Goal: Task Accomplishment & Management: Manage account settings

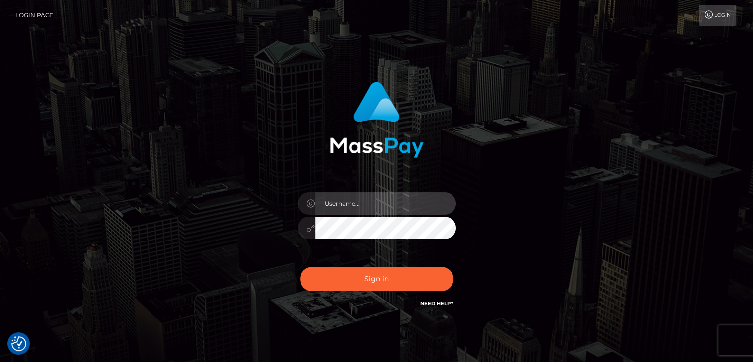
type input "[DOMAIN_NAME]"
click at [361, 268] on button "Sign in" at bounding box center [377, 278] width 154 height 24
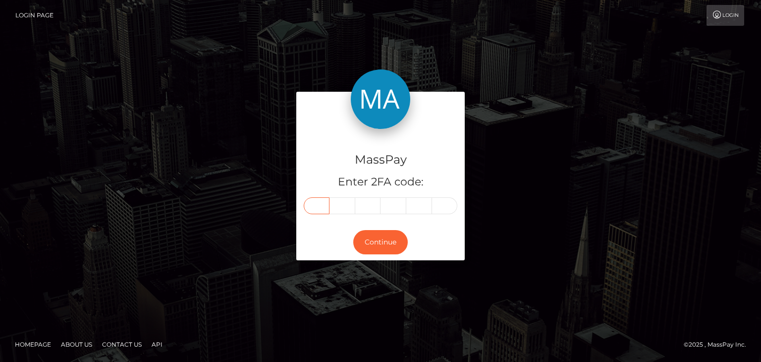
paste input "0"
type input "0"
type input "6"
type input "5"
type input "4"
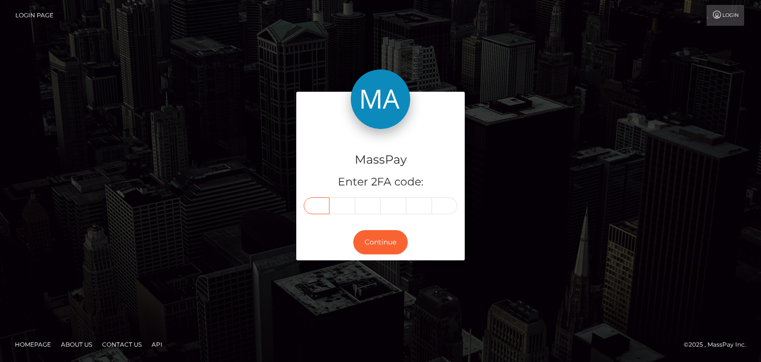
type input "7"
type input "9"
click at [348, 88] on div "MassPay Enter 2FA code: 0 6 5 4 7 9 065479 Continue" at bounding box center [380, 180] width 761 height 326
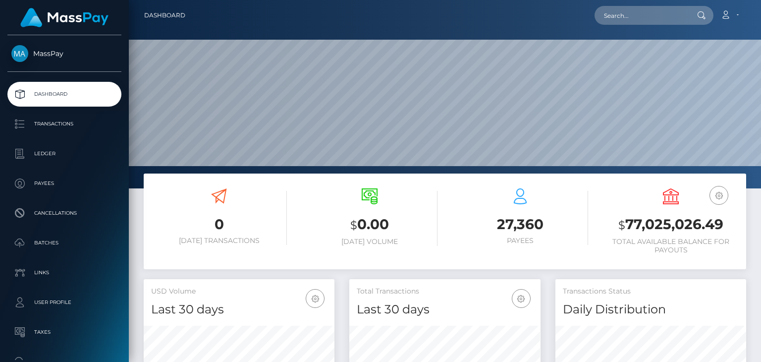
scroll to position [175, 190]
click at [613, 15] on input "text" at bounding box center [640, 15] width 93 height 19
click at [609, 18] on input "text" at bounding box center [640, 15] width 93 height 19
paste input "leprodupoker29@gmail.com"
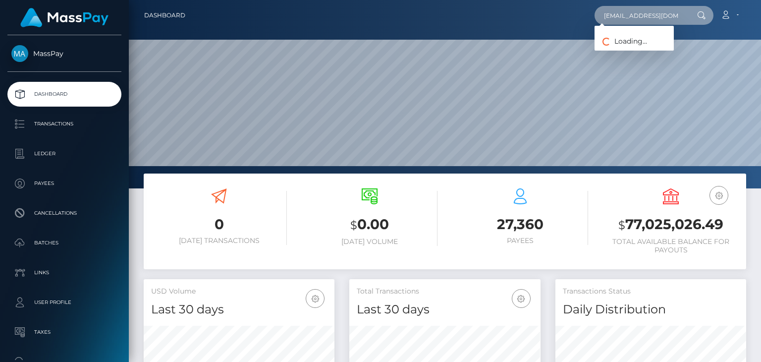
scroll to position [0, 12]
type input "leprodupoker29@gmail.com"
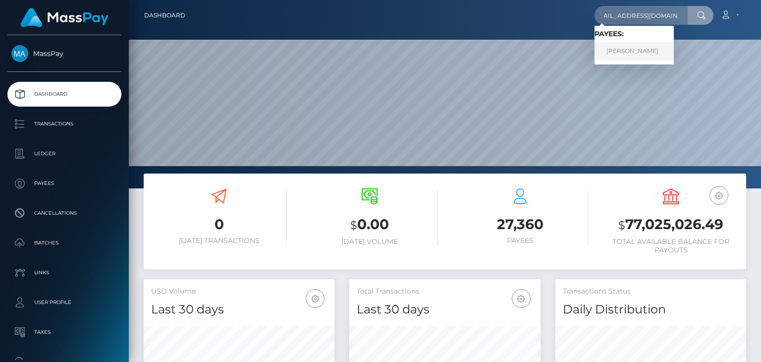
scroll to position [0, 0]
click at [625, 54] on link "Alexis Cusumano" at bounding box center [633, 51] width 79 height 18
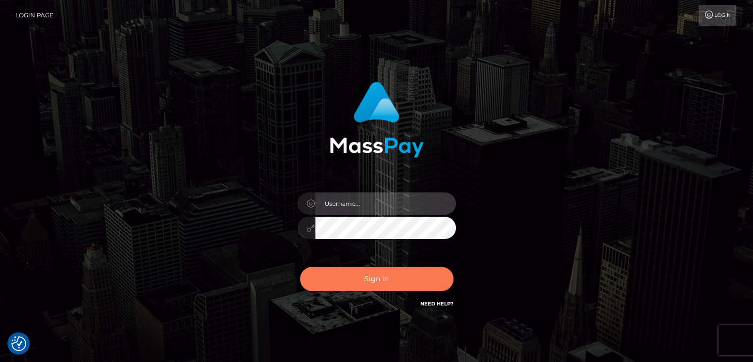
type input "[DOMAIN_NAME]"
click at [380, 284] on button "Sign in" at bounding box center [377, 278] width 154 height 24
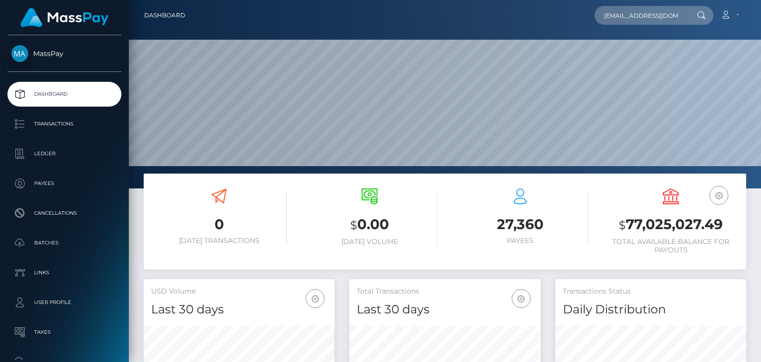
scroll to position [0, 12]
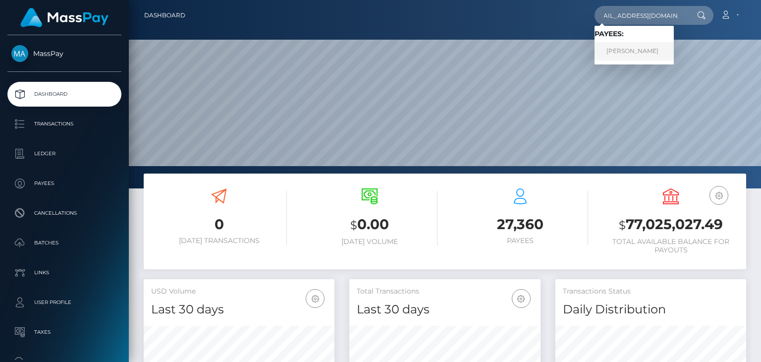
type input "[EMAIL_ADDRESS][DOMAIN_NAME]"
click at [633, 54] on link "Alexis Cusumano" at bounding box center [633, 51] width 79 height 18
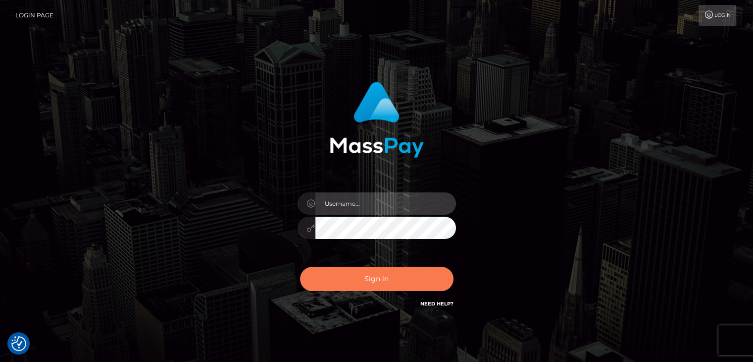
type input "pk.es"
click at [371, 278] on button "Sign in" at bounding box center [377, 278] width 154 height 24
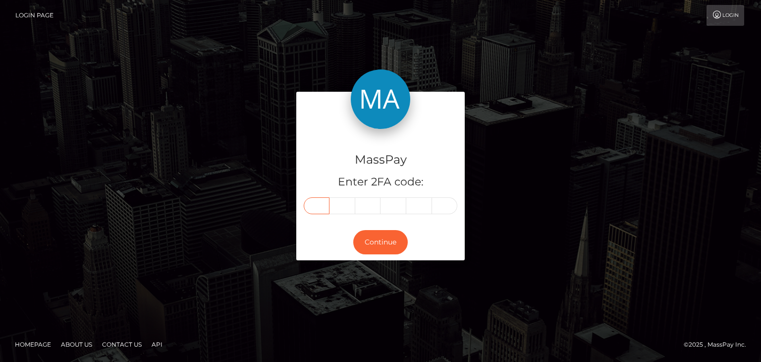
paste input "0"
type input "0"
type input "3"
type input "9"
type input "6"
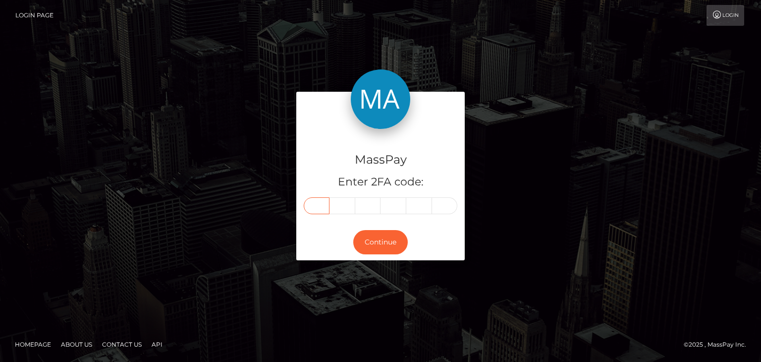
type input "1"
type input "0"
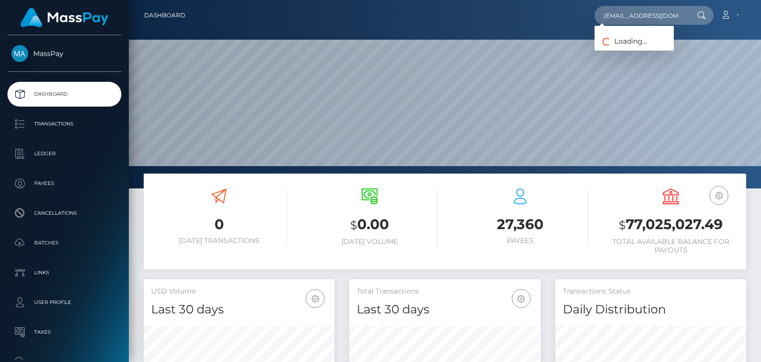
scroll to position [0, 12]
type input "leprodupoker29@gmail.com"
click at [626, 54] on link "Alexis Cusumano" at bounding box center [633, 51] width 79 height 18
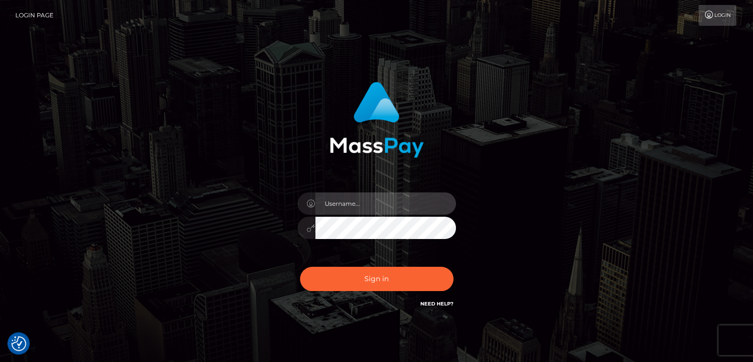
type input "[DOMAIN_NAME]"
click at [186, 260] on div "pk.es Sign in" at bounding box center [377, 200] width 565 height 252
type input "[DOMAIN_NAME]"
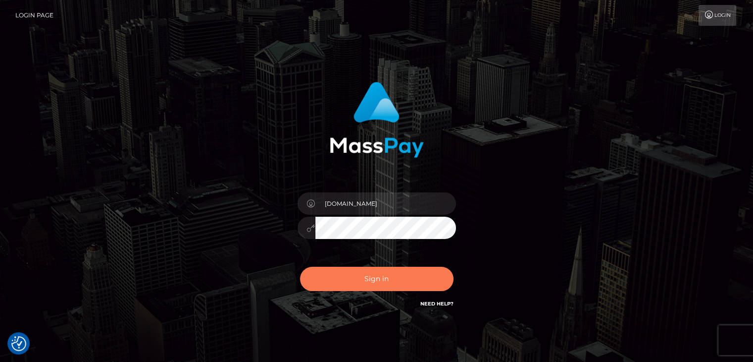
click at [367, 269] on button "Sign in" at bounding box center [377, 278] width 154 height 24
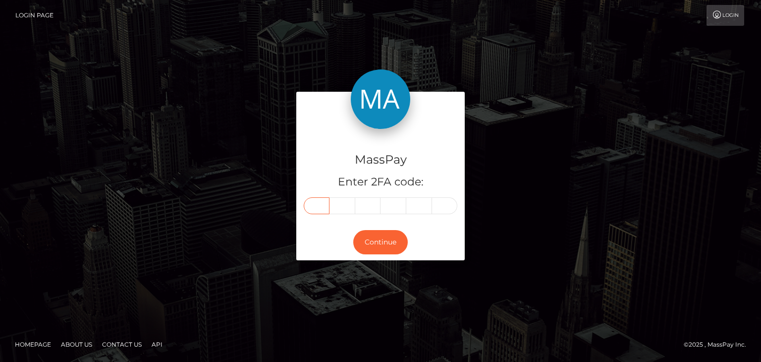
click at [326, 206] on input "text" at bounding box center [317, 205] width 26 height 17
paste input "1"
type input "1"
type input "9"
type input "2"
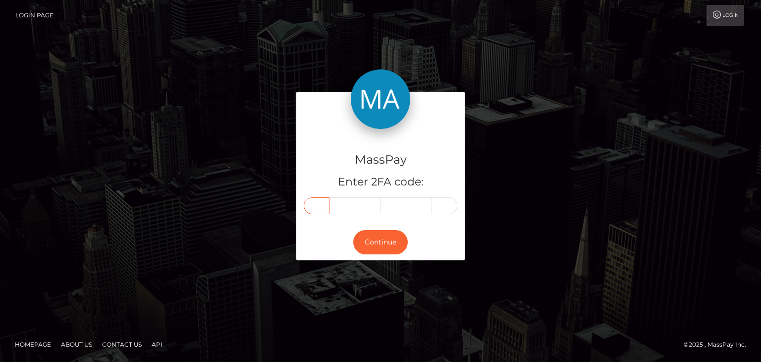
type input "1"
type input "3"
type input "5"
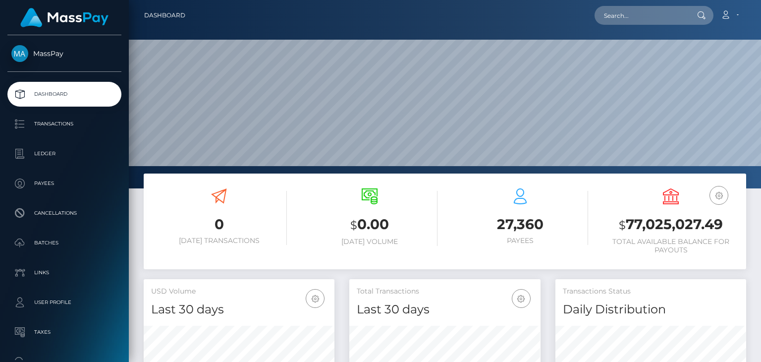
scroll to position [175, 190]
click at [658, 19] on input "text" at bounding box center [640, 15] width 93 height 19
paste input "[EMAIL_ADDRESS][DOMAIN_NAME]"
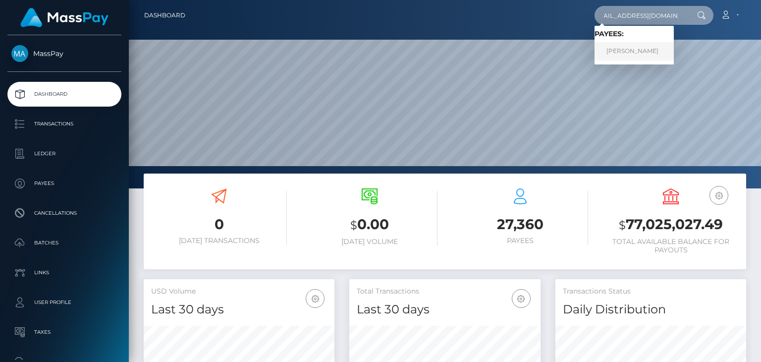
type input "[EMAIL_ADDRESS][DOMAIN_NAME]"
click at [626, 56] on link "[PERSON_NAME]" at bounding box center [633, 51] width 79 height 18
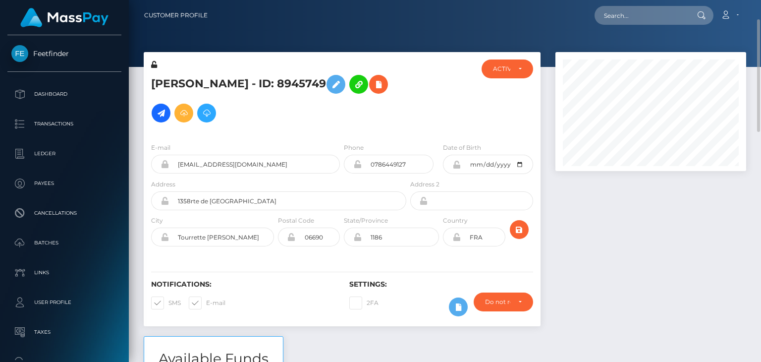
scroll to position [15, 0]
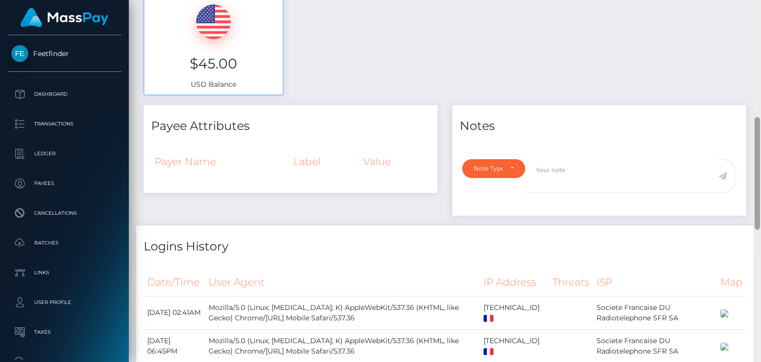
click at [760, 35] on div at bounding box center [756, 181] width 7 height 362
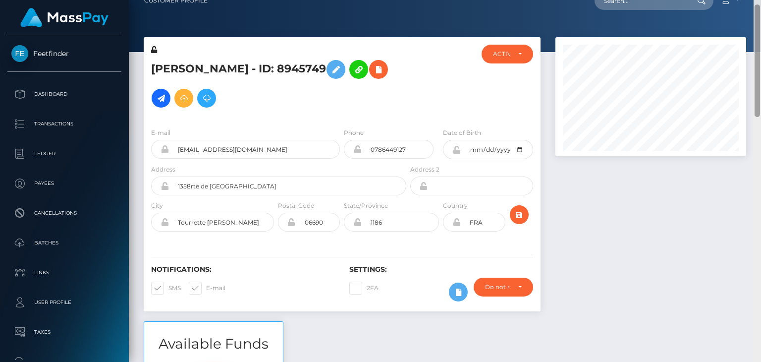
drag, startPoint x: 760, startPoint y: 35, endPoint x: 760, endPoint y: 61, distance: 26.2
click at [760, 61] on div at bounding box center [756, 181] width 7 height 362
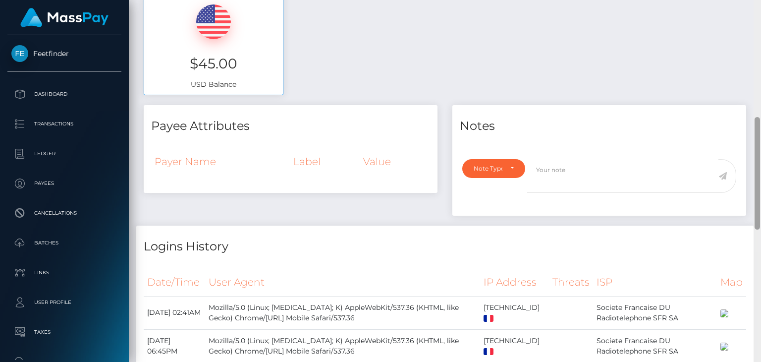
drag, startPoint x: 760, startPoint y: 56, endPoint x: 759, endPoint y: 154, distance: 97.6
click at [759, 154] on div at bounding box center [756, 181] width 7 height 362
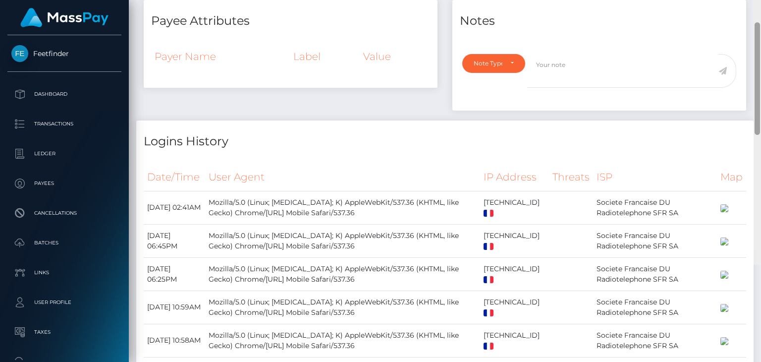
scroll to position [108, 0]
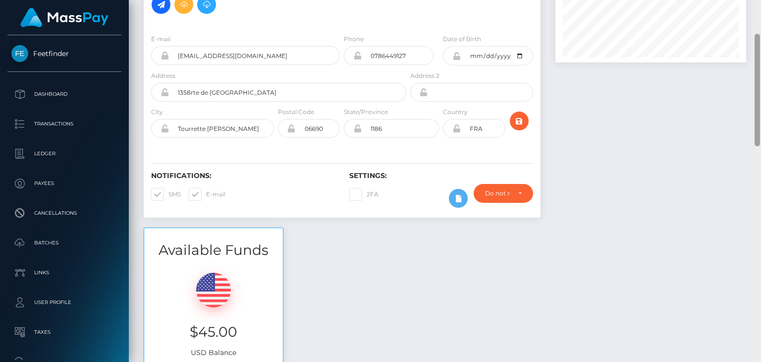
drag, startPoint x: 759, startPoint y: 155, endPoint x: 760, endPoint y: 71, distance: 83.7
click at [760, 71] on div at bounding box center [756, 181] width 7 height 362
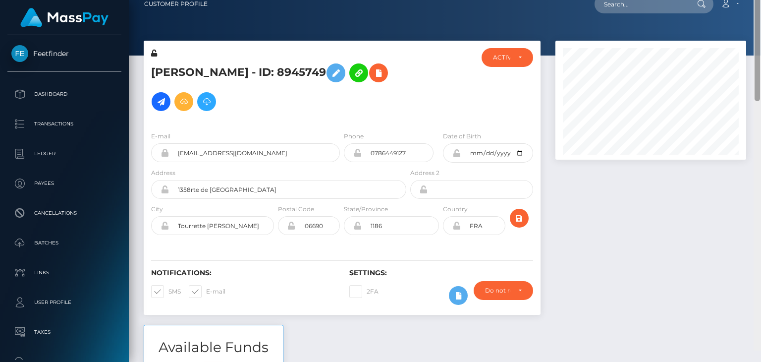
scroll to position [0, 0]
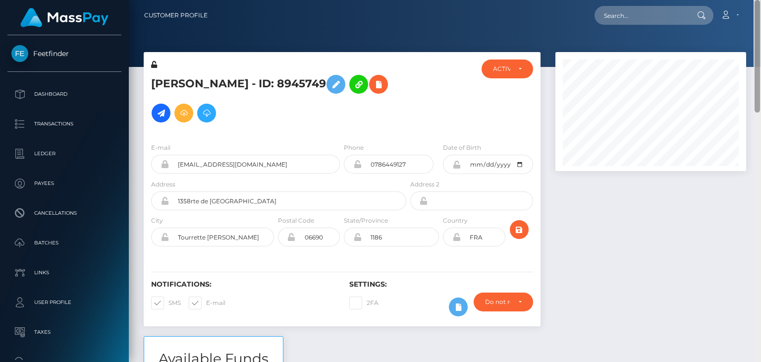
drag, startPoint x: 759, startPoint y: 82, endPoint x: 757, endPoint y: 4, distance: 77.3
click at [757, 4] on div "Customer Profile Loading... Loading..." at bounding box center [445, 181] width 632 height 362
click at [152, 117] on h5 "[PERSON_NAME] - ID: 8945749" at bounding box center [276, 98] width 250 height 57
click at [157, 116] on icon at bounding box center [161, 113] width 12 height 12
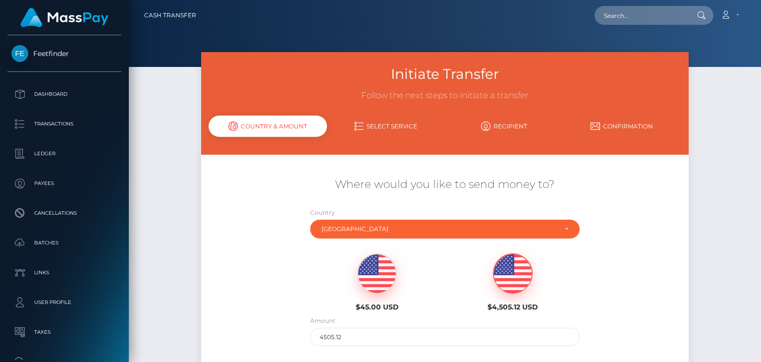
click at [739, 61] on div at bounding box center [445, 33] width 632 height 67
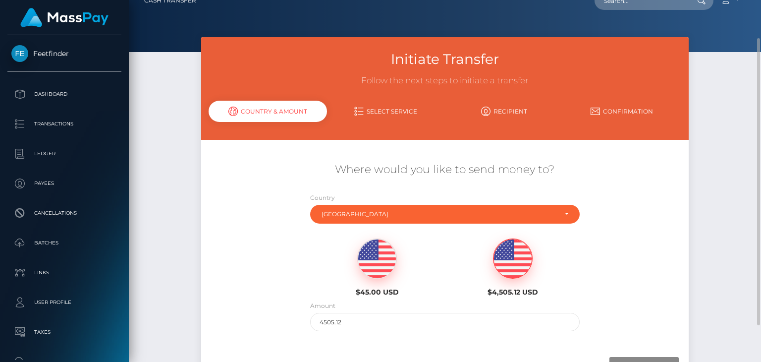
scroll to position [30, 0]
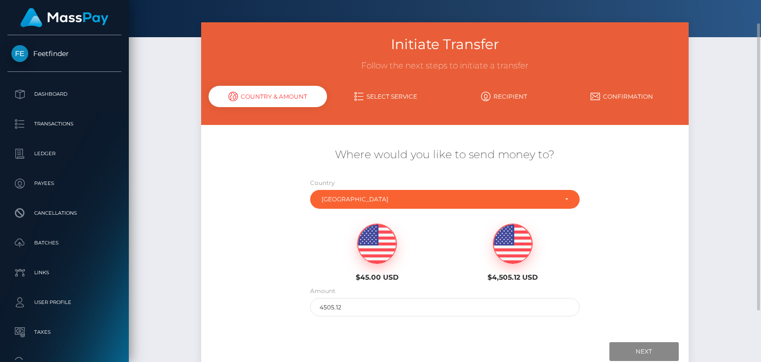
click at [387, 242] on img at bounding box center [377, 244] width 39 height 40
type input "45"
click at [604, 339] on div "Next Finish Previous" at bounding box center [444, 351] width 487 height 31
click at [622, 343] on input "Next" at bounding box center [643, 351] width 69 height 19
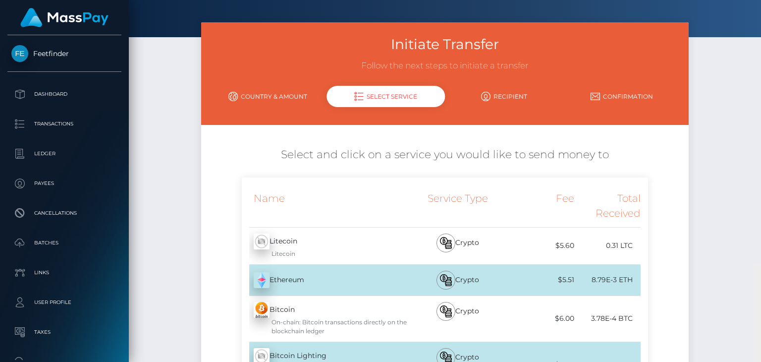
scroll to position [293, 0]
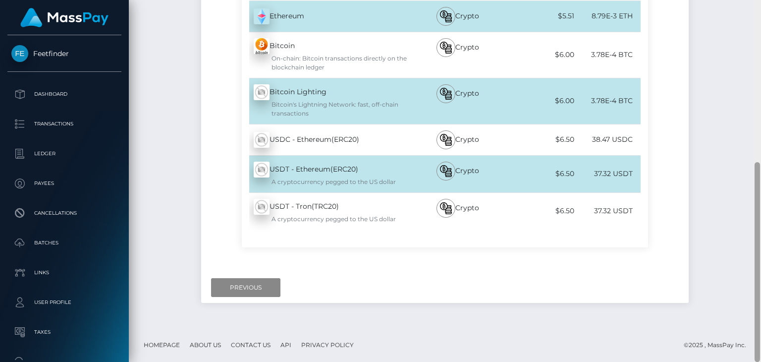
drag, startPoint x: 760, startPoint y: 87, endPoint x: 760, endPoint y: 170, distance: 83.2
click at [760, 170] on div at bounding box center [756, 181] width 7 height 362
click at [248, 281] on input "Previous" at bounding box center [245, 287] width 69 height 19
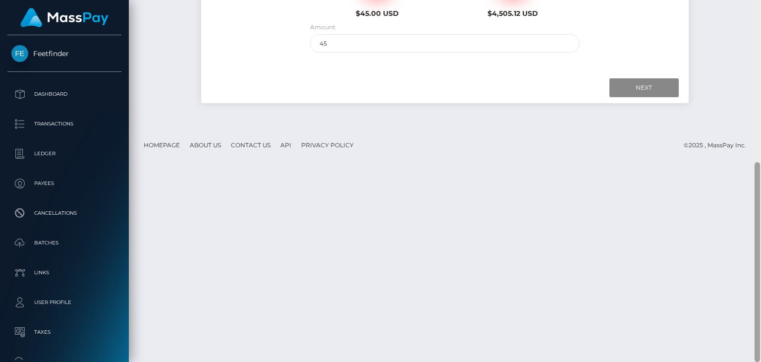
scroll to position [0, 0]
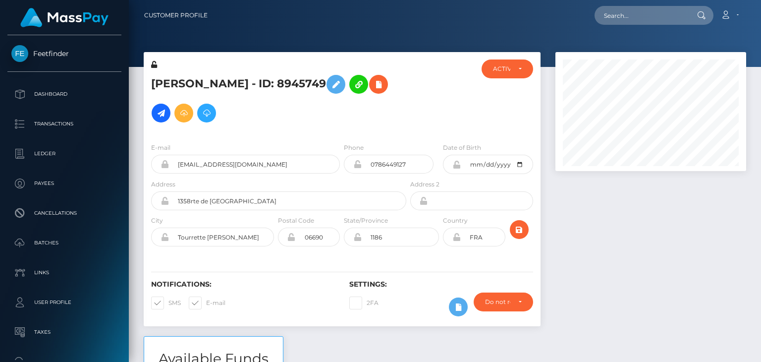
scroll to position [119, 190]
click at [156, 90] on h5 "[PERSON_NAME] - ID: 8945749" at bounding box center [276, 98] width 250 height 57
copy h5 "[PERSON_NAME]"
click at [663, 11] on input "text" at bounding box center [640, 15] width 93 height 19
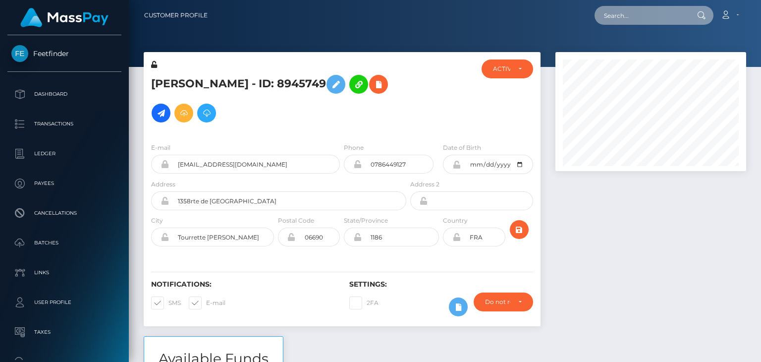
paste input "[EMAIL_ADDRESS][DOMAIN_NAME]"
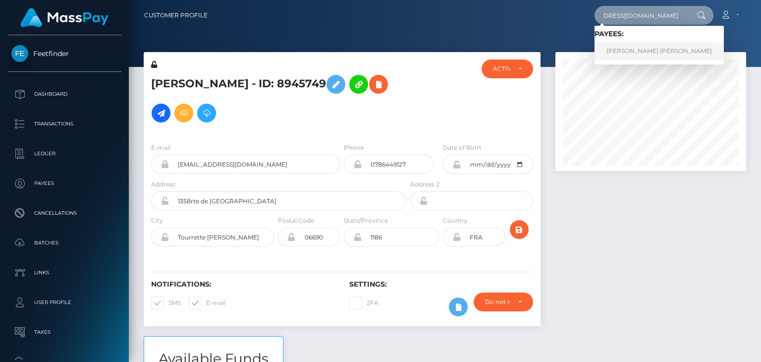
type input "[EMAIL_ADDRESS][DOMAIN_NAME]"
click at [639, 48] on link "JONATHAN MICHAEL CLIFTON" at bounding box center [658, 51] width 129 height 18
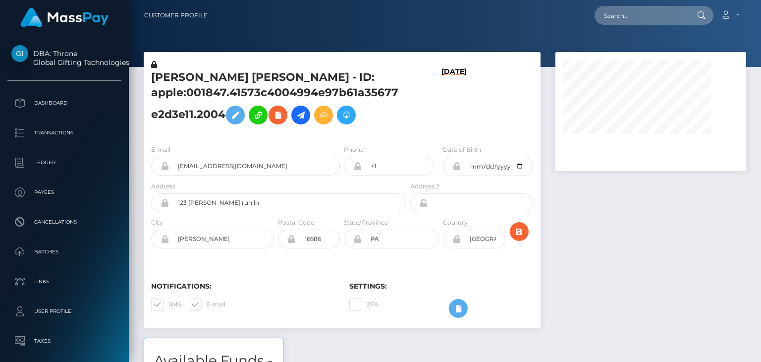
click at [179, 74] on h5 "[PERSON_NAME] [PERSON_NAME] - ID: apple:001847.41573c4004994e97b61a35677e2d3e11…" at bounding box center [276, 99] width 250 height 59
click at [179, 74] on h5 "JONATHAN MICHAEL CLIFTON - ID: apple:001847.41573c4004994e97b61a35677e2d3e11.20…" at bounding box center [276, 99] width 250 height 59
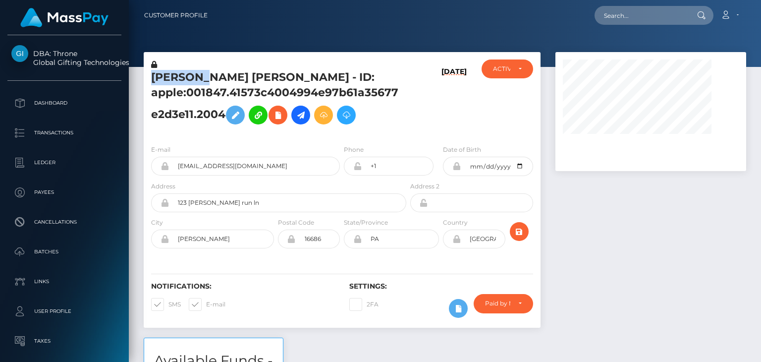
copy h5 "JONATHAN"
drag, startPoint x: 757, startPoint y: 308, endPoint x: 753, endPoint y: -43, distance: 351.1
click at [753, 0] on html "DBA: Throne Global Gifting Technologies Inc Dashboard Transactions Ledger Payee…" at bounding box center [380, 181] width 761 height 362
copy h5 "JONATHAN"
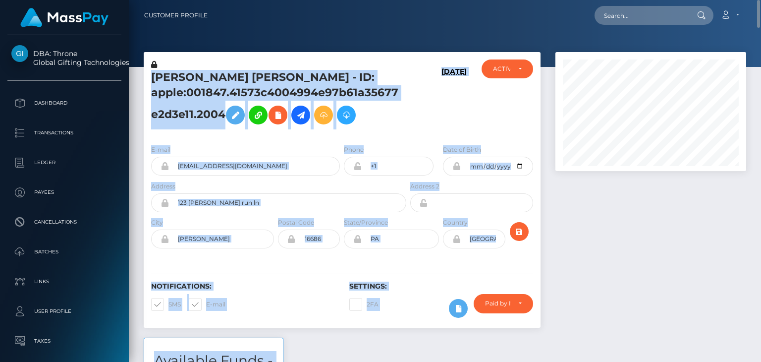
drag, startPoint x: 757, startPoint y: 8, endPoint x: 760, endPoint y: 26, distance: 17.7
click at [760, 42] on div "Customer Profile Loading... Loading..." at bounding box center [445, 181] width 632 height 362
click at [747, 25] on div "Customer Profile Loading... Loading..." at bounding box center [445, 15] width 616 height 21
click at [760, 42] on div at bounding box center [756, 181] width 7 height 362
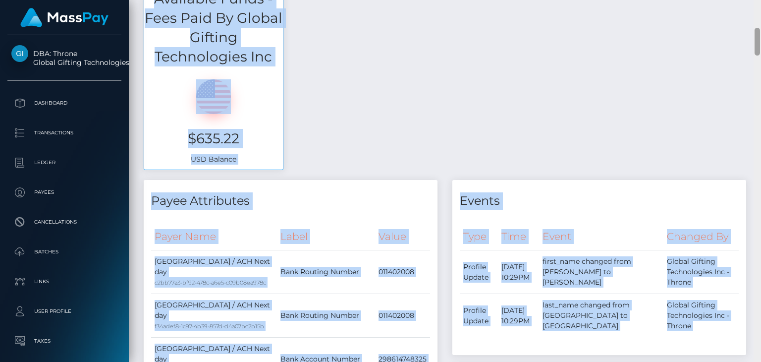
scroll to position [723, 0]
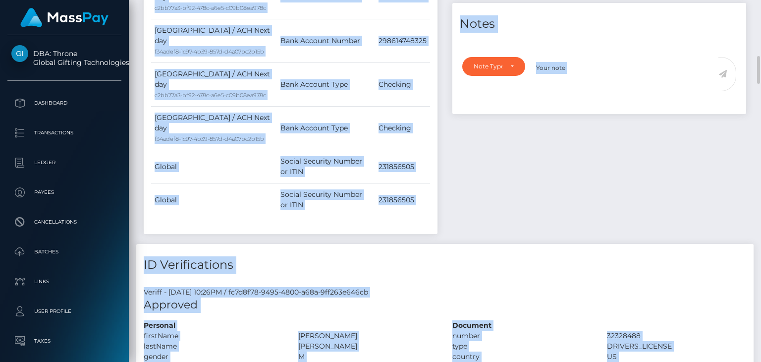
click at [718, 134] on div "Events Type Time Event Changed By" at bounding box center [599, 30] width 309 height 425
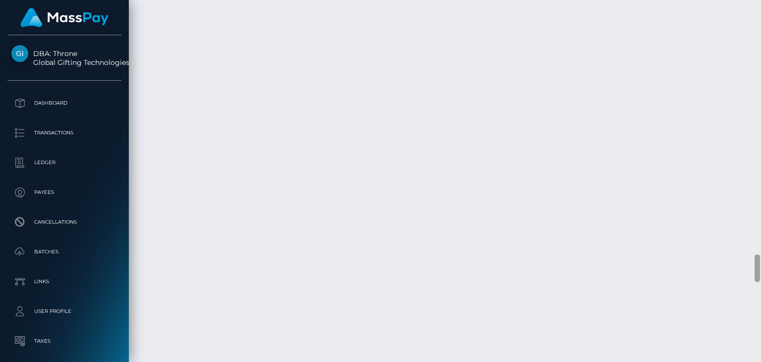
scroll to position [3306, 0]
drag, startPoint x: 759, startPoint y: 74, endPoint x: 760, endPoint y: 274, distance: 200.6
click at [760, 274] on div at bounding box center [756, 181] width 7 height 362
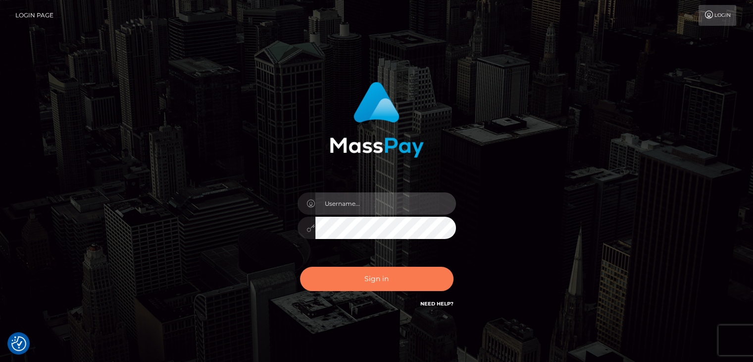
type input "[DOMAIN_NAME]"
click at [381, 275] on button "Sign in" at bounding box center [377, 278] width 154 height 24
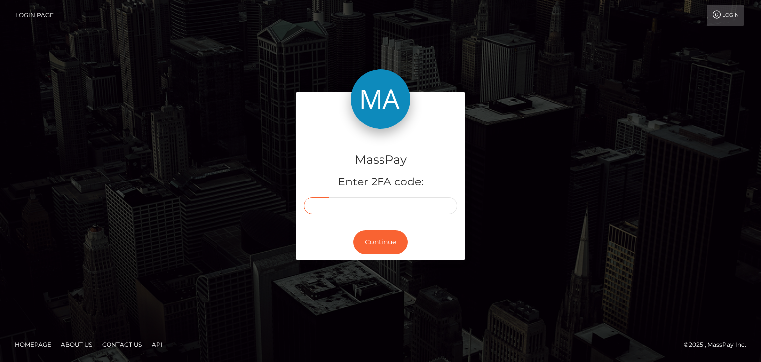
paste input "9"
type input "9"
type input "8"
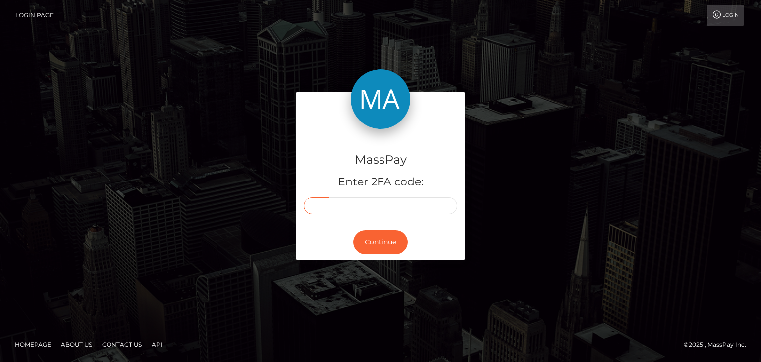
type input "6"
type input "4"
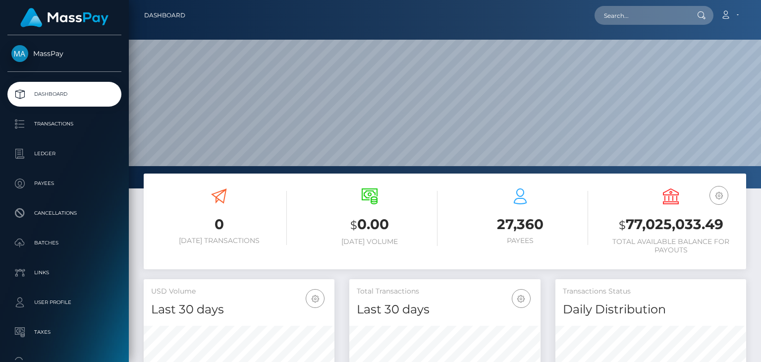
scroll to position [175, 190]
type input "988864"
paste input "onuchukwufaith03@gmail.com"
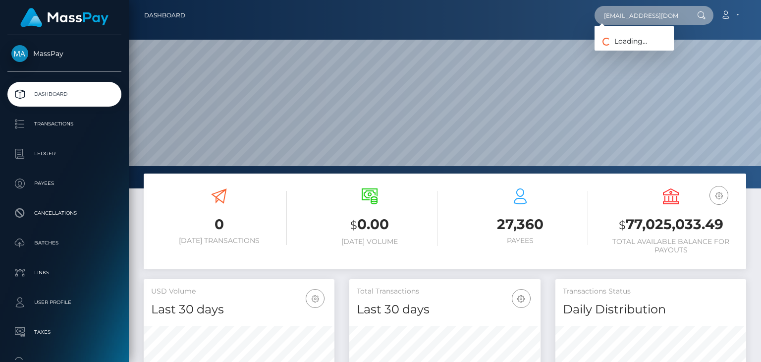
scroll to position [0, 20]
type input "onuchukwufaith03@gmail.com"
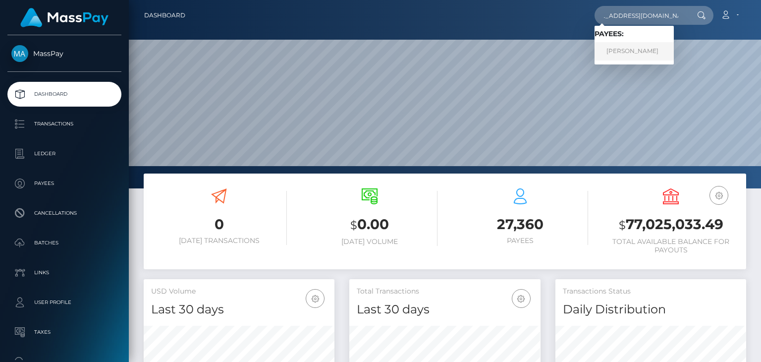
scroll to position [0, 0]
click at [631, 51] on link "FAITH ONUCHKWU" at bounding box center [633, 51] width 79 height 18
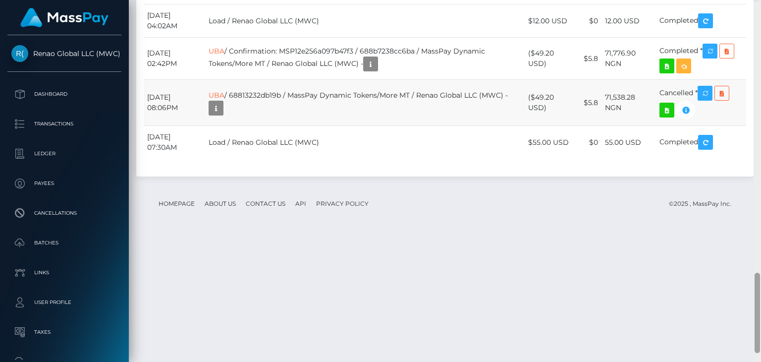
scroll to position [1217, 0]
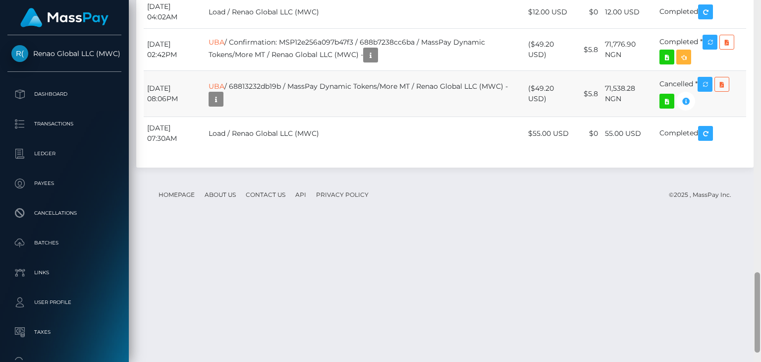
drag, startPoint x: 755, startPoint y: 21, endPoint x: 744, endPoint y: 290, distance: 269.1
click at [744, 290] on div "Customer Profile Loading... Loading..." at bounding box center [445, 181] width 632 height 362
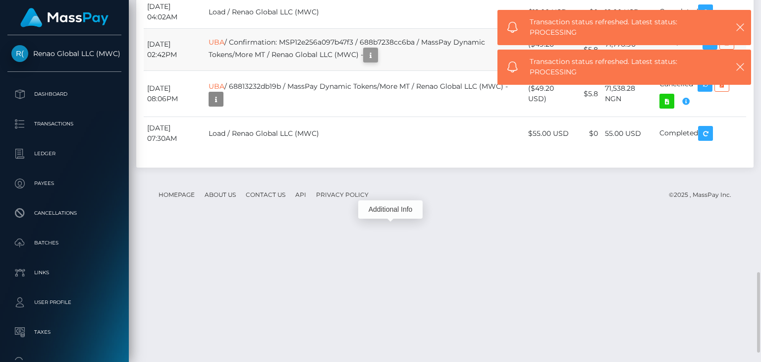
click at [376, 61] on icon "button" at bounding box center [370, 55] width 12 height 12
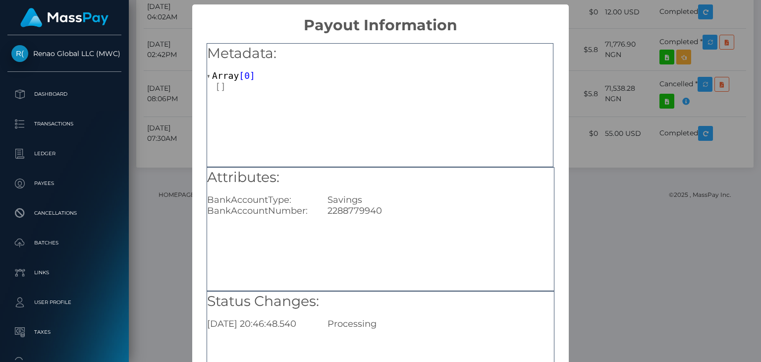
click at [339, 214] on div "2288779940" at bounding box center [440, 210] width 241 height 11
copy div "2288779940"
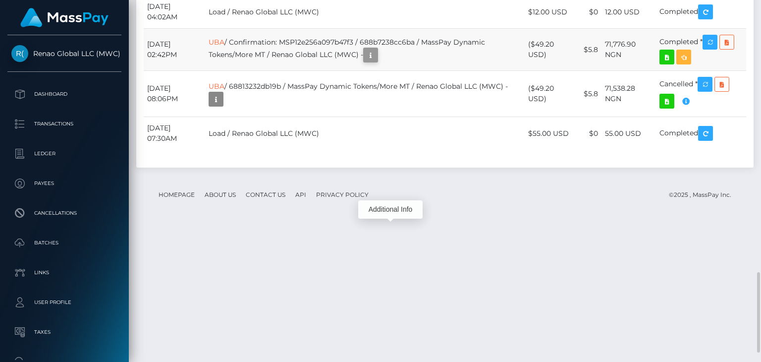
click at [376, 61] on icon "button" at bounding box center [370, 55] width 12 height 12
click at [628, 71] on td "71,776.90 NGN" at bounding box center [628, 50] width 54 height 42
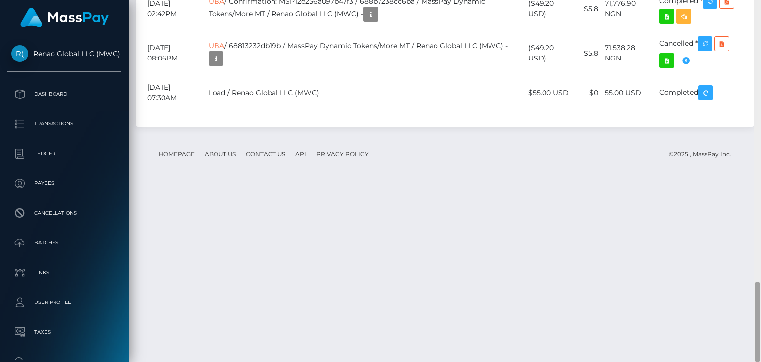
drag, startPoint x: 757, startPoint y: 280, endPoint x: 759, endPoint y: 312, distance: 32.3
click at [759, 312] on div at bounding box center [756, 321] width 5 height 80
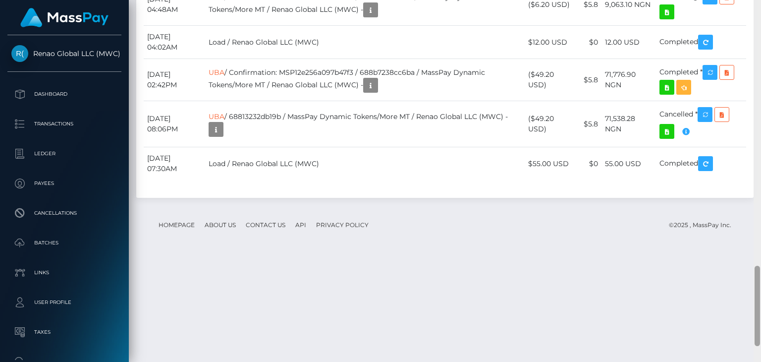
scroll to position [1194, 0]
drag, startPoint x: 759, startPoint y: 312, endPoint x: 760, endPoint y: 298, distance: 14.4
click at [760, 298] on div at bounding box center [756, 181] width 7 height 362
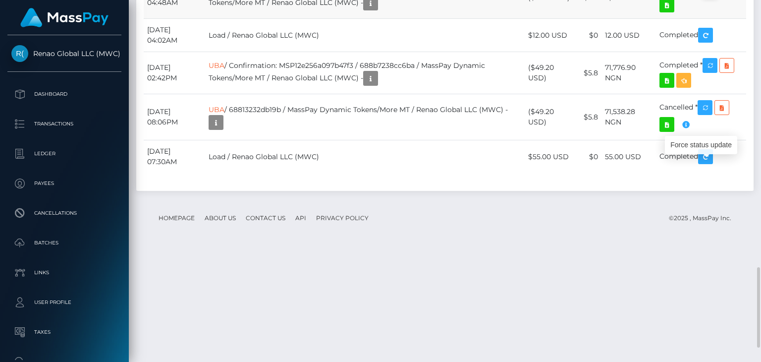
scroll to position [119, 190]
click at [760, 303] on div at bounding box center [756, 181] width 7 height 362
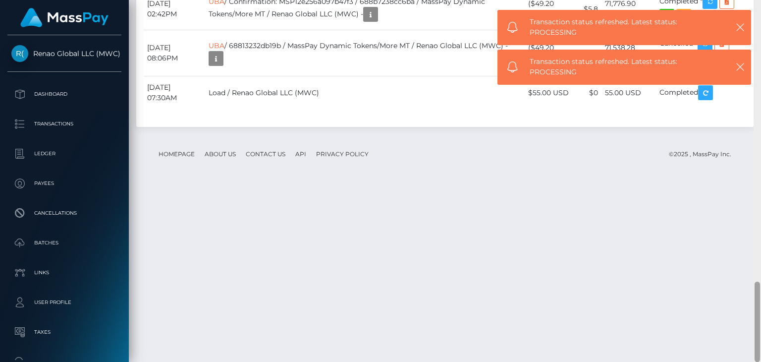
scroll to position [1258, 0]
drag, startPoint x: 760, startPoint y: 283, endPoint x: 760, endPoint y: 206, distance: 76.8
click at [760, 206] on div at bounding box center [756, 181] width 7 height 362
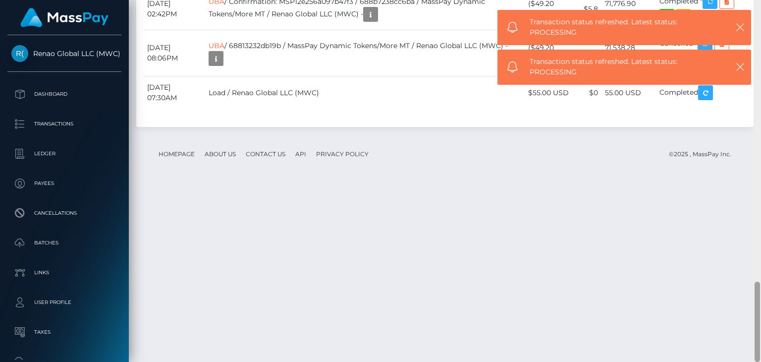
click at [760, 206] on div at bounding box center [756, 181] width 7 height 362
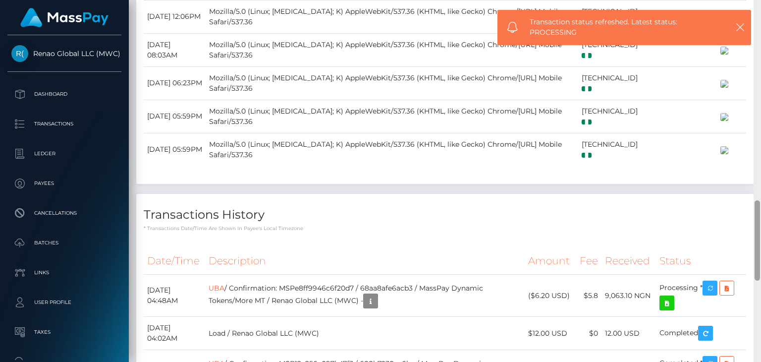
drag, startPoint x: 760, startPoint y: 159, endPoint x: 760, endPoint y: 126, distance: 33.2
click at [760, 126] on div at bounding box center [756, 181] width 7 height 362
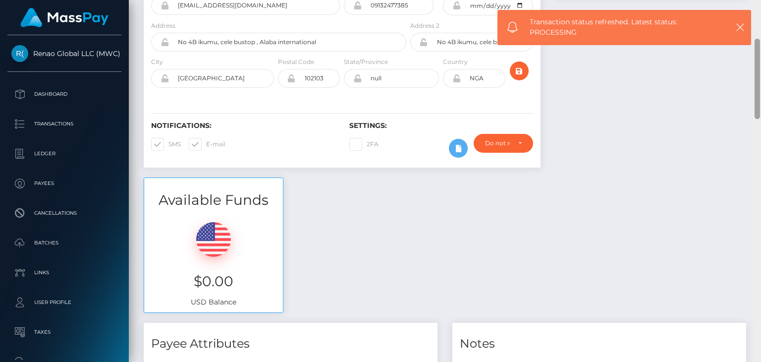
click at [757, 94] on div at bounding box center [756, 181] width 7 height 362
click at [757, 94] on div at bounding box center [756, 79] width 5 height 80
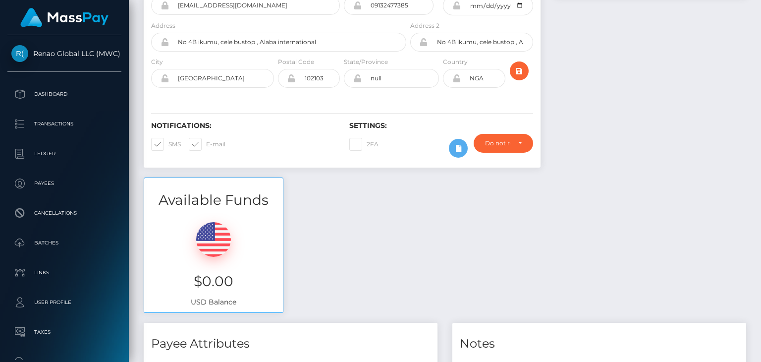
scroll to position [535, 0]
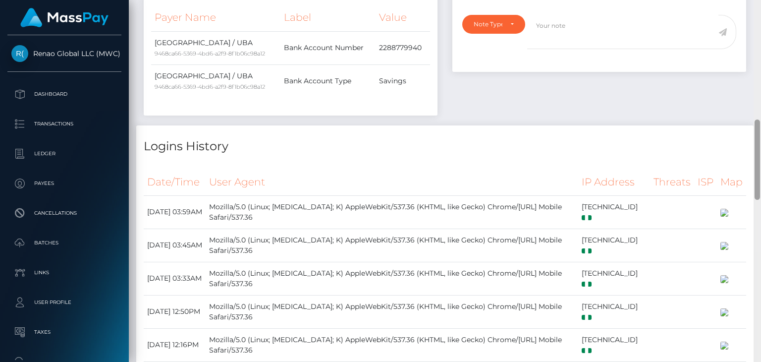
drag, startPoint x: 760, startPoint y: 77, endPoint x: 760, endPoint y: 28, distance: 49.0
click at [760, 28] on div at bounding box center [756, 181] width 7 height 362
